Goal: Information Seeking & Learning: Learn about a topic

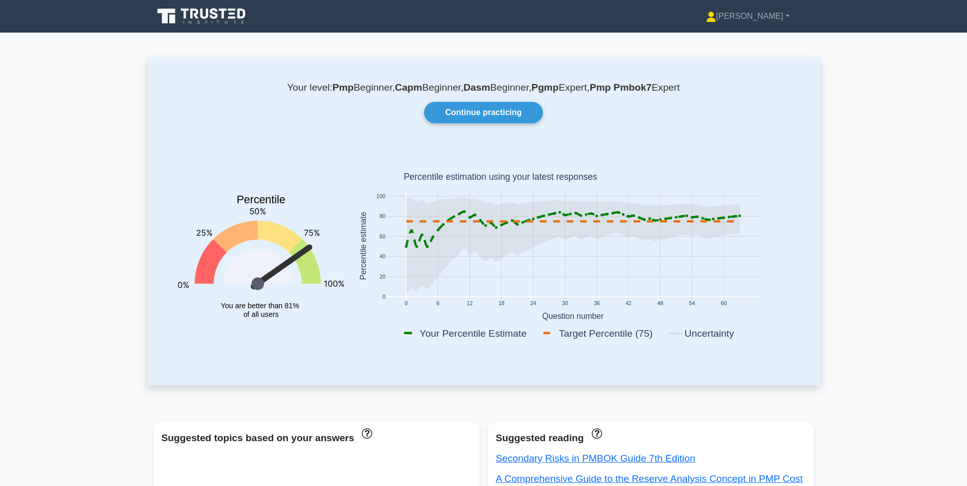
scroll to position [425, 0]
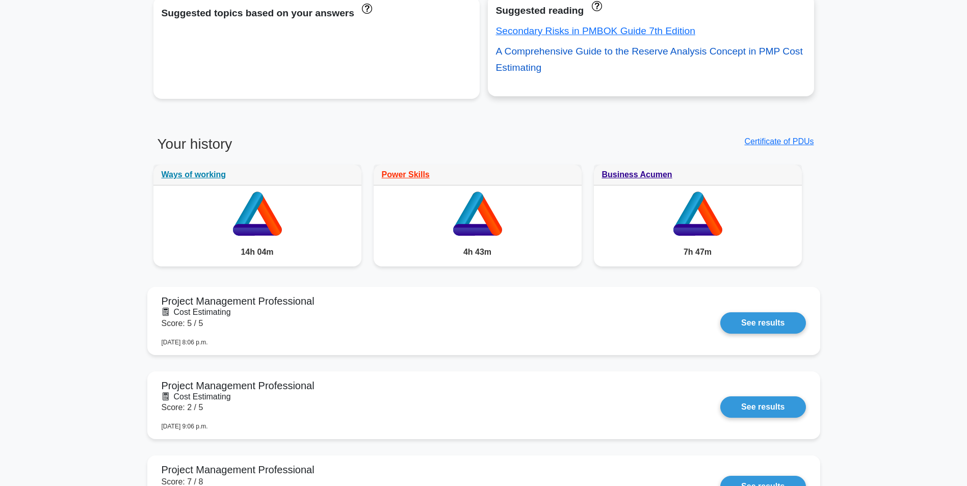
click at [626, 56] on link "A Comprehensive Guide to the Reserve Analysis Concept in PMP Cost Estimating" at bounding box center [649, 59] width 307 height 27
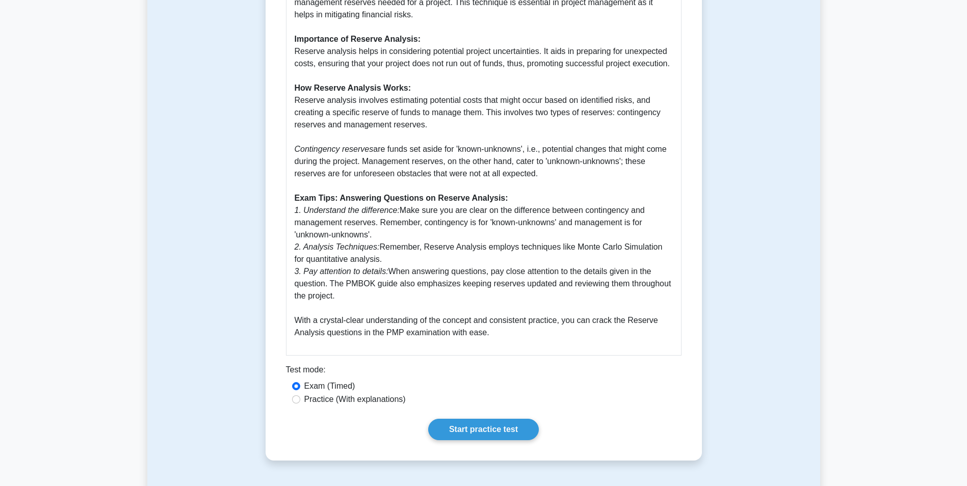
scroll to position [425, 0]
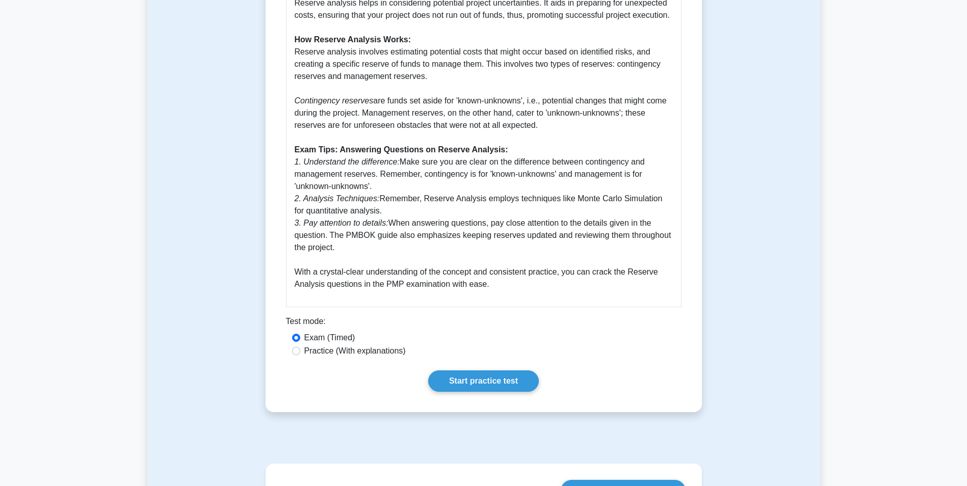
click at [480, 366] on div "Reserve Analysis 5 minutes 5 Questions A Comprehensive Guide to the Reserve Ana…" at bounding box center [484, 43] width 428 height 730
click at [486, 381] on link "Start practice test" at bounding box center [483, 381] width 111 height 21
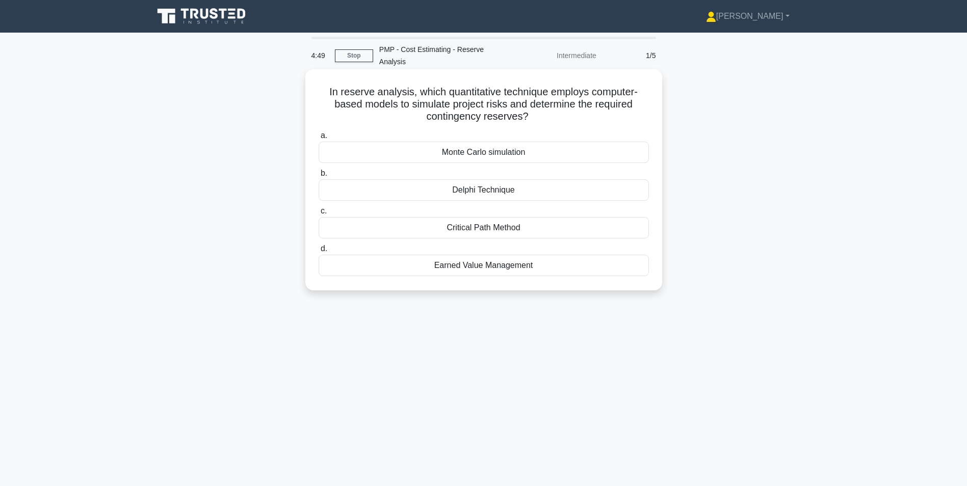
click at [526, 156] on div "Monte Carlo simulation" at bounding box center [484, 152] width 330 height 21
click at [319, 139] on input "a. Monte Carlo simulation" at bounding box center [319, 136] width 0 height 7
click at [506, 191] on div "Monte Carlo simulation" at bounding box center [484, 190] width 330 height 21
click at [319, 177] on input "b. Monte Carlo simulation" at bounding box center [319, 173] width 0 height 7
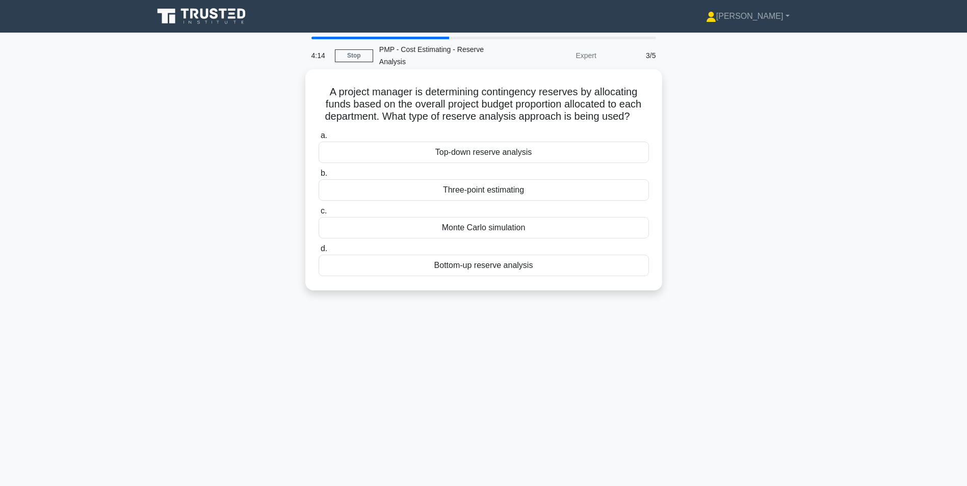
click at [511, 147] on div "Top-down reserve analysis" at bounding box center [484, 152] width 330 height 21
click at [319, 139] on input "a. Top-down reserve analysis" at bounding box center [319, 136] width 0 height 7
click at [509, 224] on div "Contingency reserve" at bounding box center [484, 227] width 330 height 21
click at [319, 215] on input "c. Contingency reserve" at bounding box center [319, 211] width 0 height 7
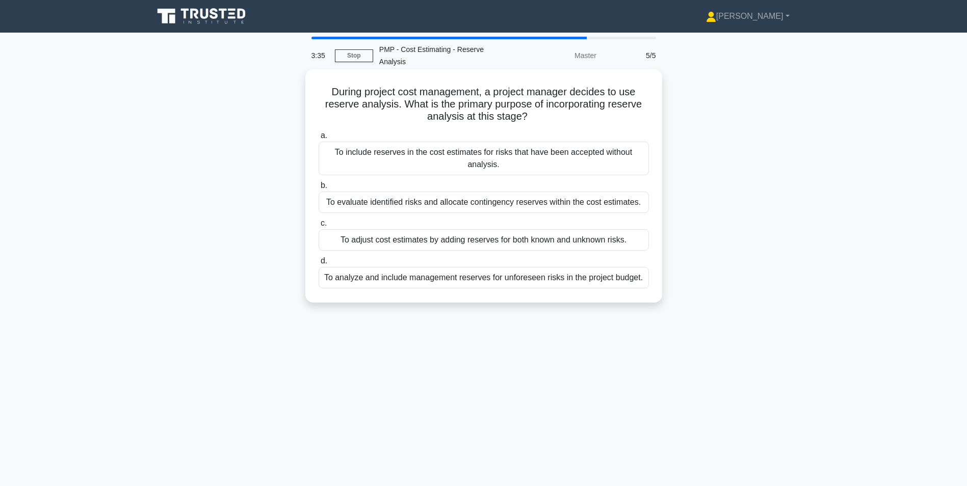
click at [513, 241] on div "To adjust cost estimates by adding reserves for both known and unknown risks." at bounding box center [484, 239] width 330 height 21
click at [319, 227] on input "c. To adjust cost estimates by adding reserves for both known and unknown risks." at bounding box center [319, 223] width 0 height 7
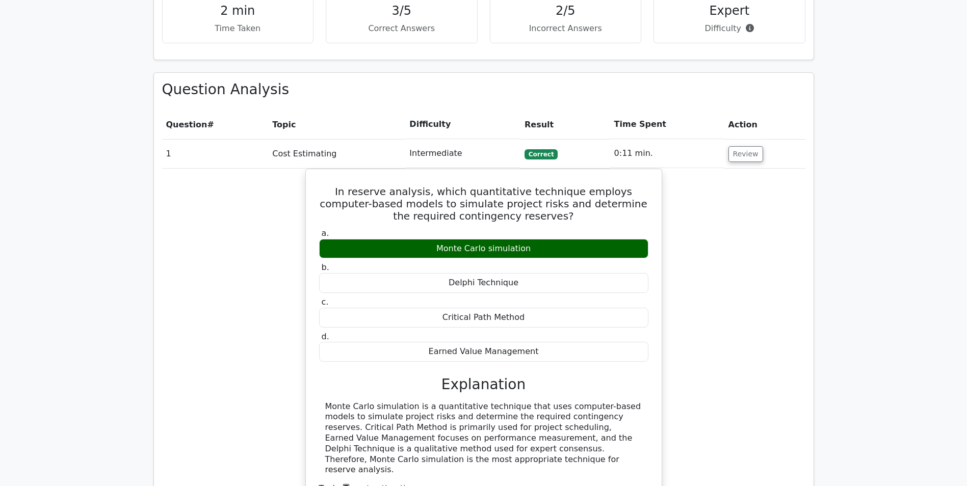
scroll to position [425, 0]
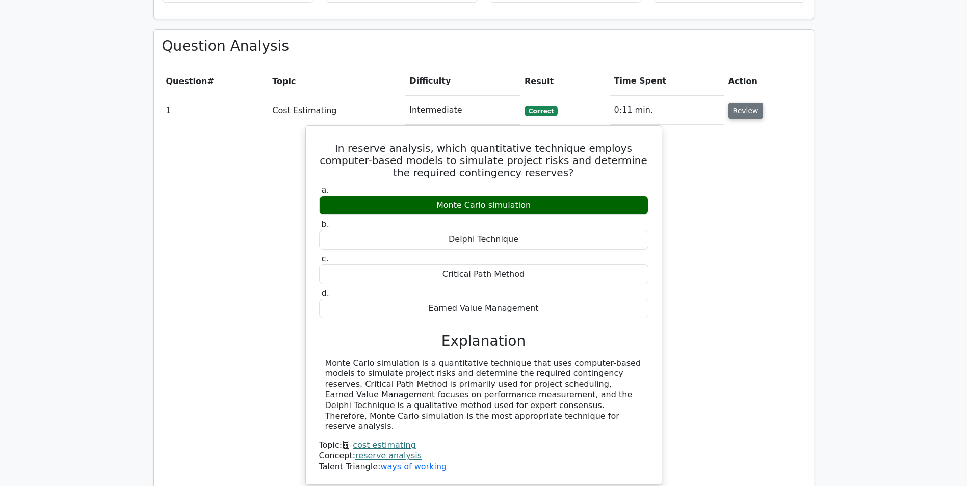
click at [748, 112] on button "Review" at bounding box center [746, 111] width 35 height 16
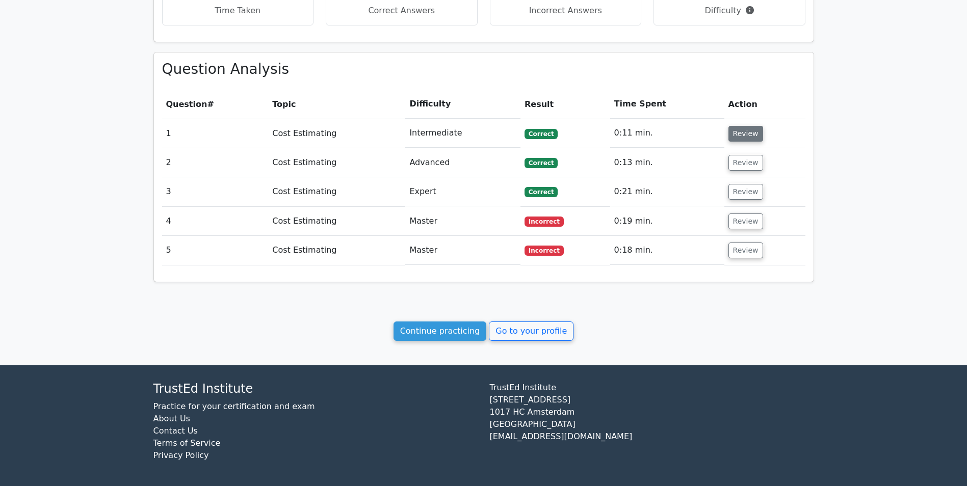
scroll to position [402, 0]
click at [738, 247] on button "Review" at bounding box center [746, 251] width 35 height 16
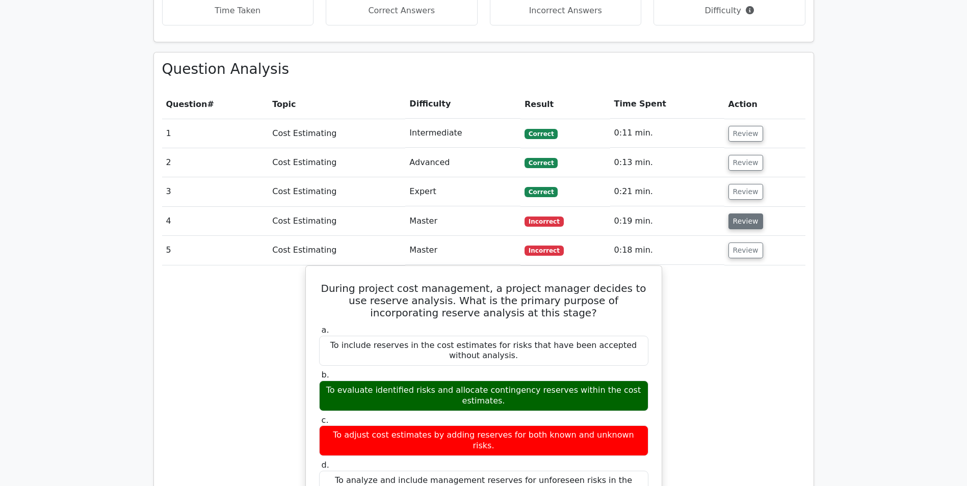
click at [735, 221] on button "Review" at bounding box center [746, 222] width 35 height 16
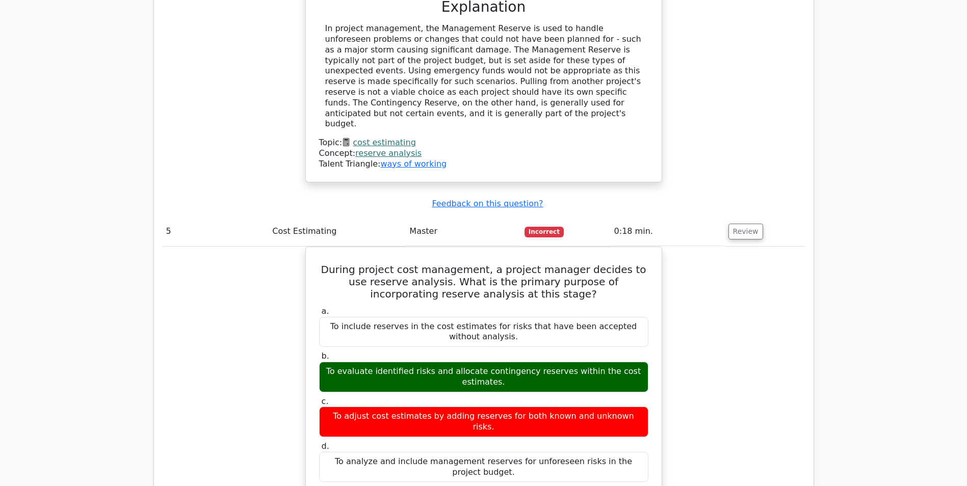
scroll to position [1317, 0]
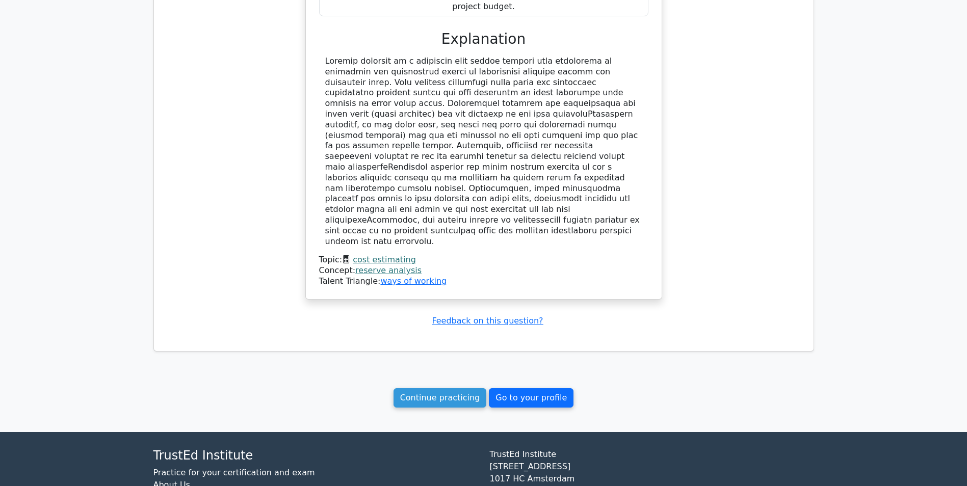
click at [526, 389] on link "Go to your profile" at bounding box center [531, 398] width 85 height 19
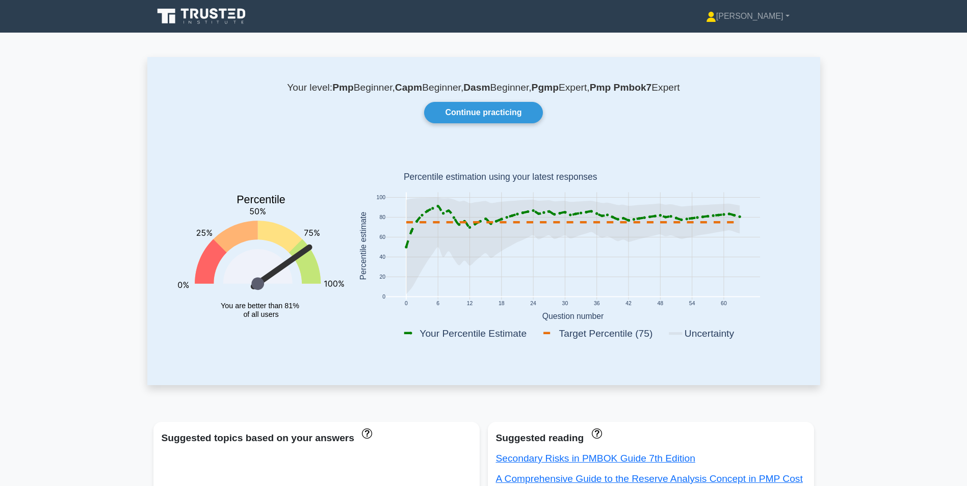
scroll to position [425, 0]
